Goal: Find specific page/section: Find specific page/section

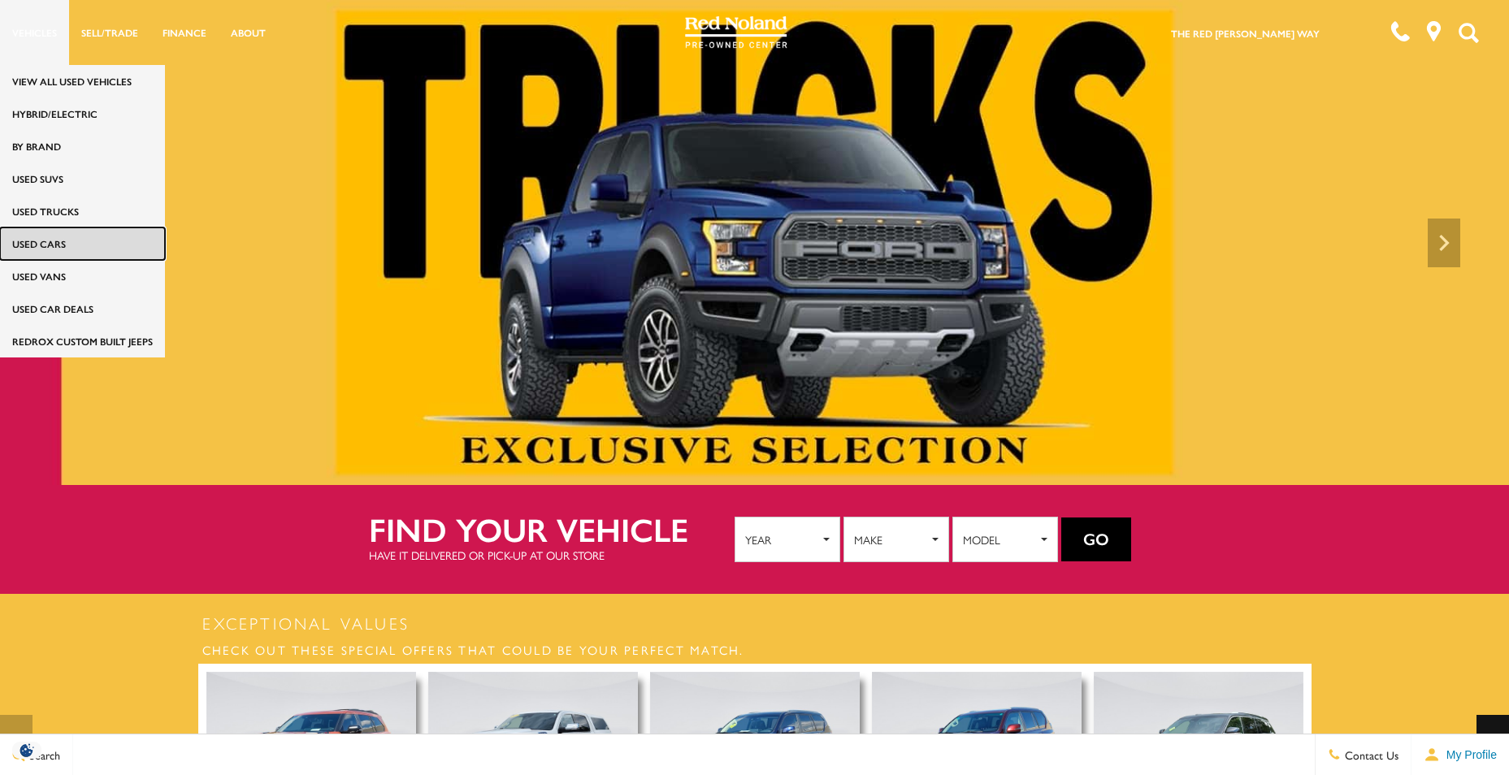
click at [33, 240] on link "Used Cars" at bounding box center [82, 244] width 165 height 33
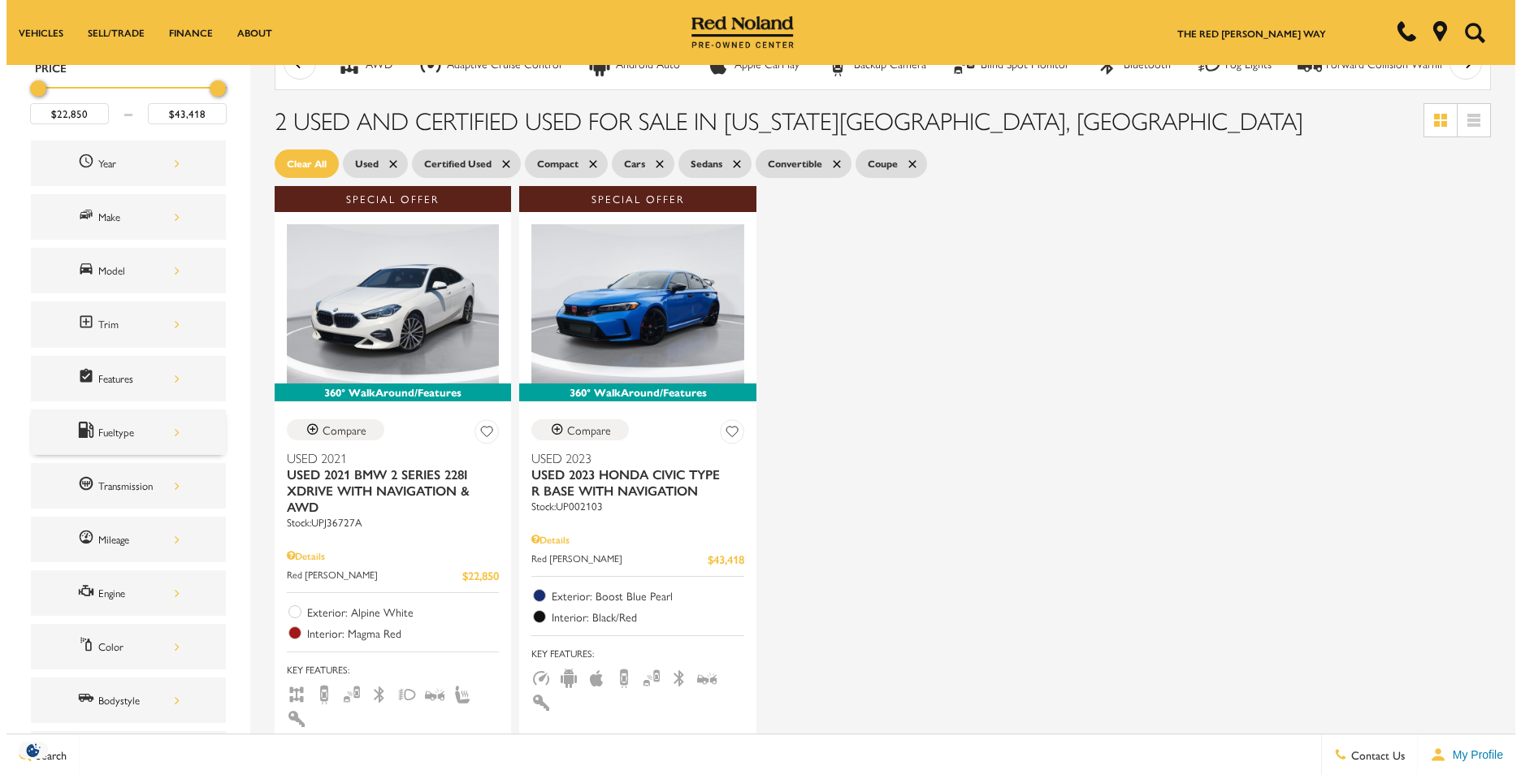
scroll to position [163, 0]
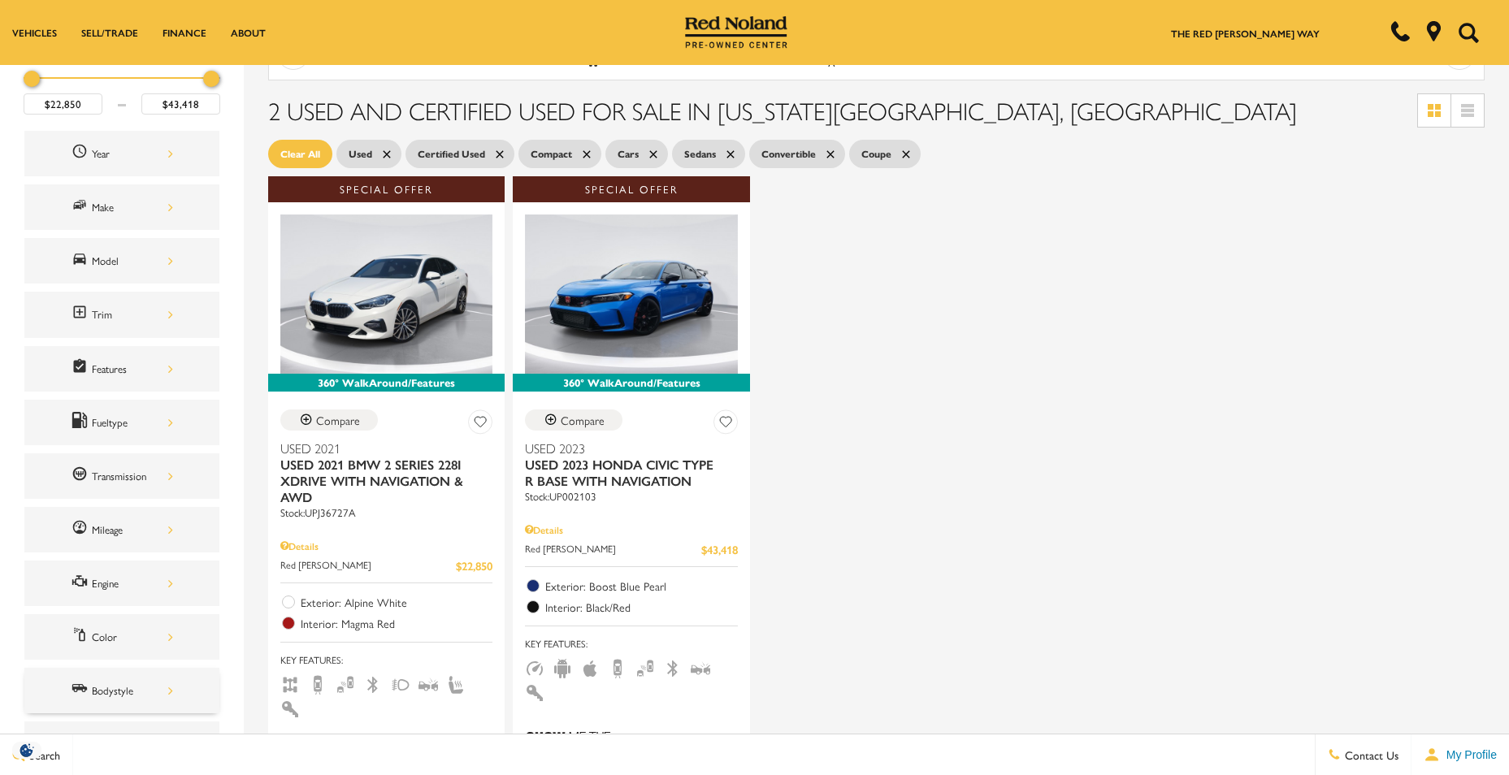
click at [140, 698] on div "Bodystyle" at bounding box center [132, 691] width 81 height 18
